Goal: Check status: Check status

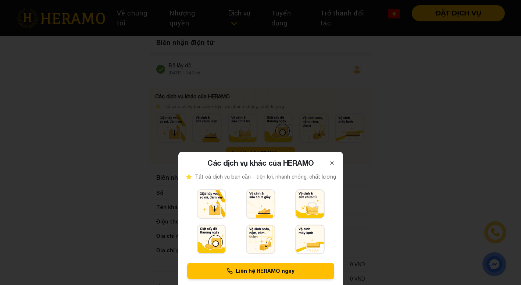
click at [331, 163] on icon at bounding box center [332, 163] width 6 height 6
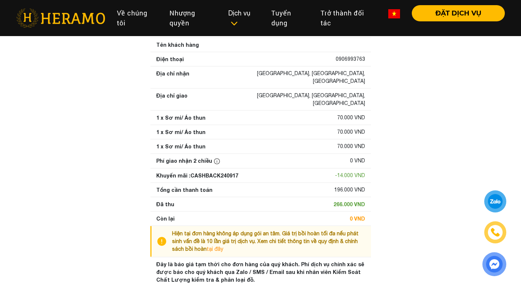
scroll to position [156, 0]
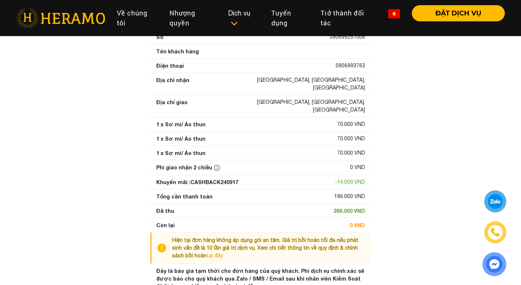
drag, startPoint x: 304, startPoint y: 106, endPoint x: 348, endPoint y: 107, distance: 44.2
click at [309, 120] on div "1 x Sơ mi/ Áo thun 70.000 VND" at bounding box center [260, 124] width 209 height 8
click at [355, 120] on div "70.000 VND" at bounding box center [351, 124] width 28 height 8
drag, startPoint x: 355, startPoint y: 108, endPoint x: 344, endPoint y: 136, distance: 30.4
click at [344, 149] on div "70.000 VND" at bounding box center [351, 153] width 28 height 8
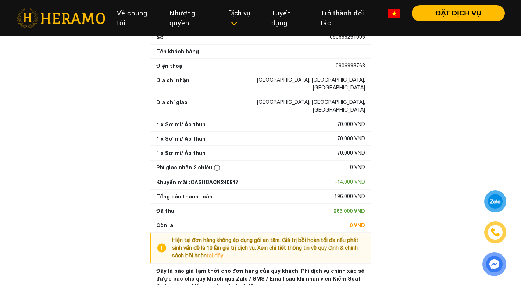
drag, startPoint x: 344, startPoint y: 136, endPoint x: 332, endPoint y: 184, distance: 49.2
click at [332, 189] on div "Tổng cần thanh toán 196.000 VND" at bounding box center [260, 196] width 221 height 14
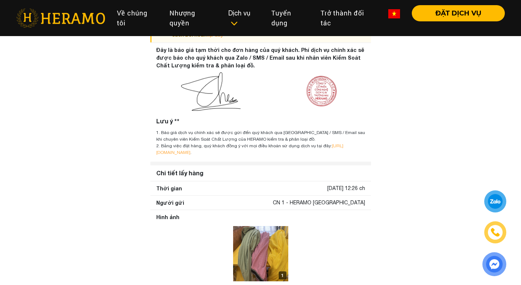
scroll to position [487, 0]
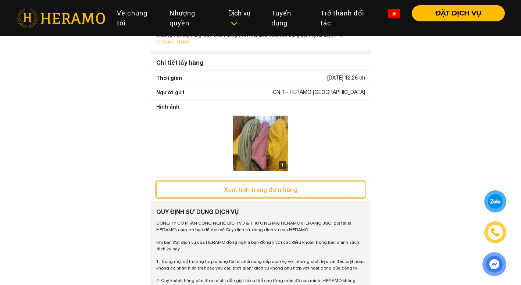
click at [274, 181] on button "Xem tình trạng đơn hàng" at bounding box center [260, 189] width 209 height 17
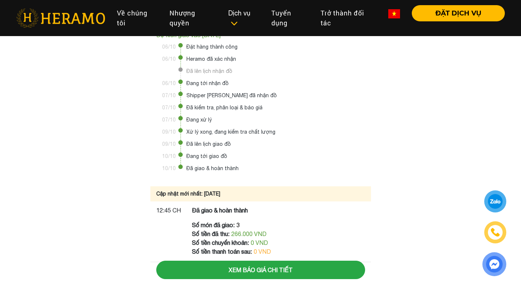
scroll to position [28, 0]
drag, startPoint x: 239, startPoint y: 230, endPoint x: 236, endPoint y: 227, distance: 3.9
click at [237, 229] on div "Số tiền đã thu: 266.000 VND" at bounding box center [231, 232] width 79 height 9
drag, startPoint x: 244, startPoint y: 234, endPoint x: 242, endPoint y: 209, distance: 25.4
click at [243, 234] on span "266.000 VND" at bounding box center [248, 233] width 35 height 7
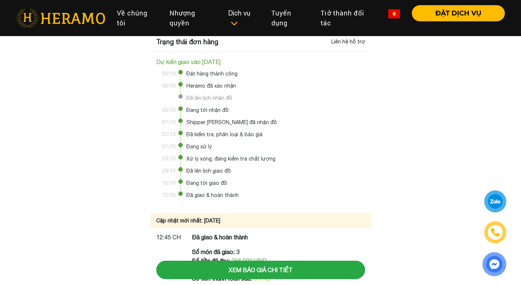
scroll to position [0, 0]
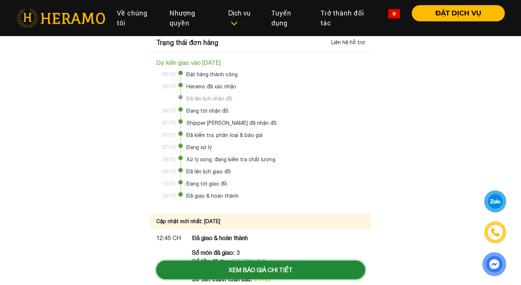
click at [264, 262] on button "Xem báo giá chi tiết" at bounding box center [260, 269] width 209 height 18
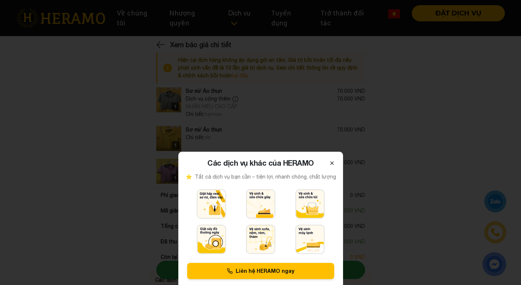
click at [333, 159] on button "Close" at bounding box center [332, 162] width 10 height 10
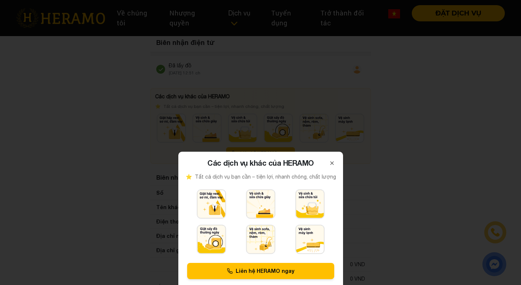
scroll to position [487, 0]
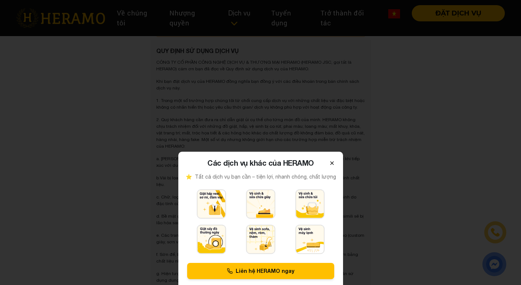
click at [332, 164] on icon at bounding box center [332, 163] width 6 height 6
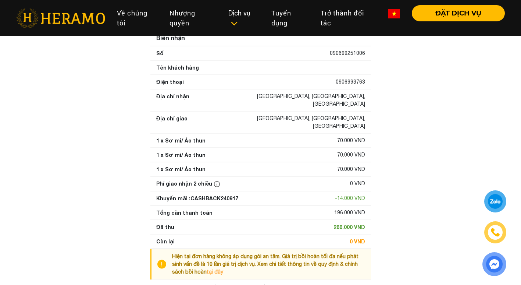
scroll to position [0, 0]
